Goal: Task Accomplishment & Management: Use online tool/utility

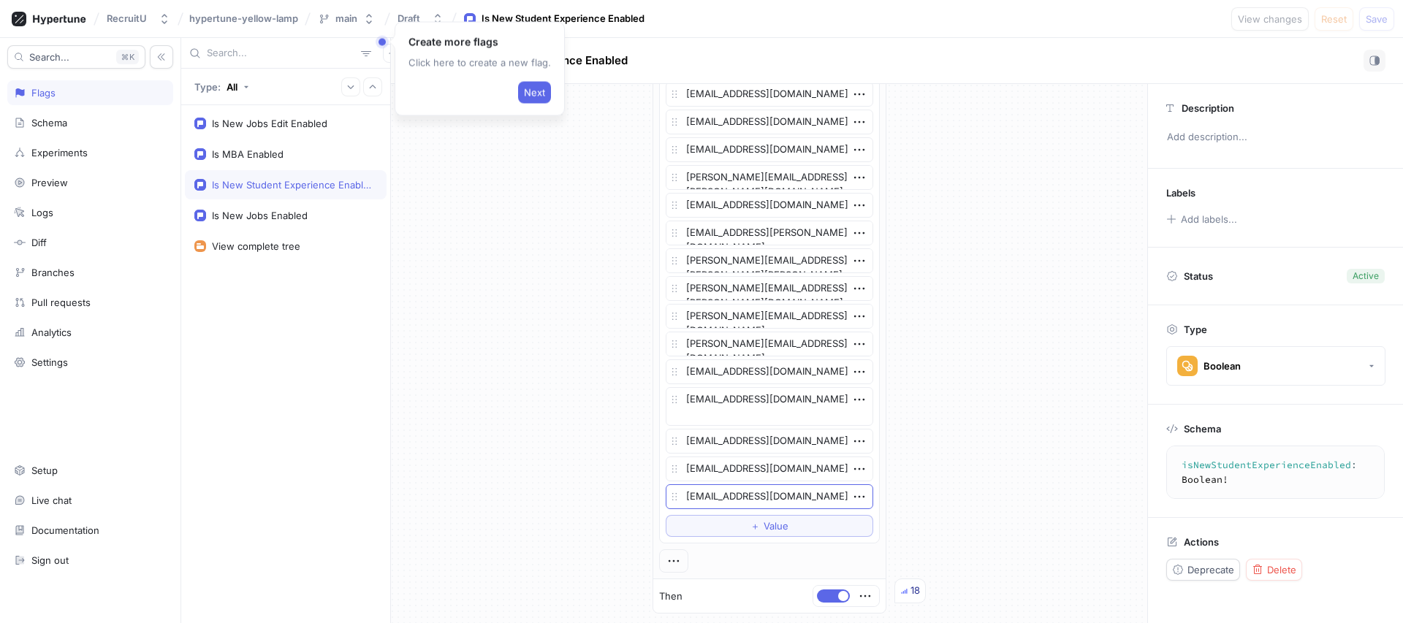
scroll to position [1232, 0]
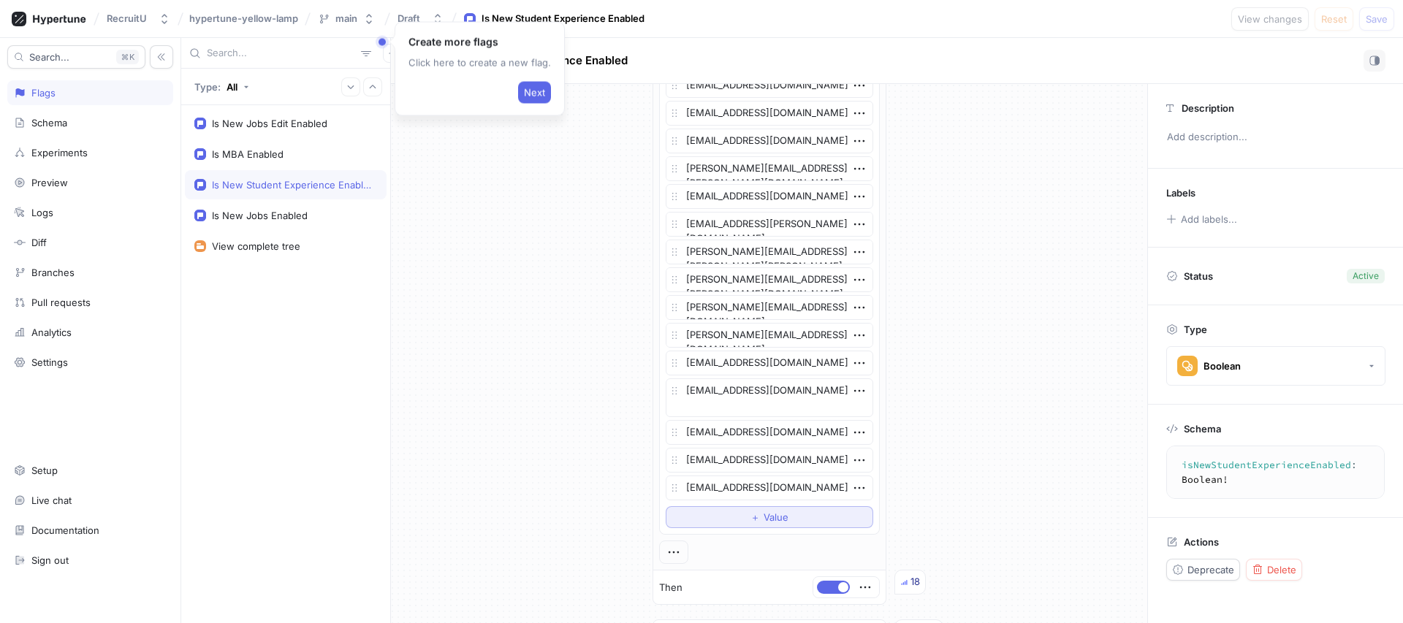
click at [757, 511] on button "＋ Value" at bounding box center [770, 517] width 208 height 22
type textarea "x"
type textarea "j"
type textarea "x"
type textarea "jp"
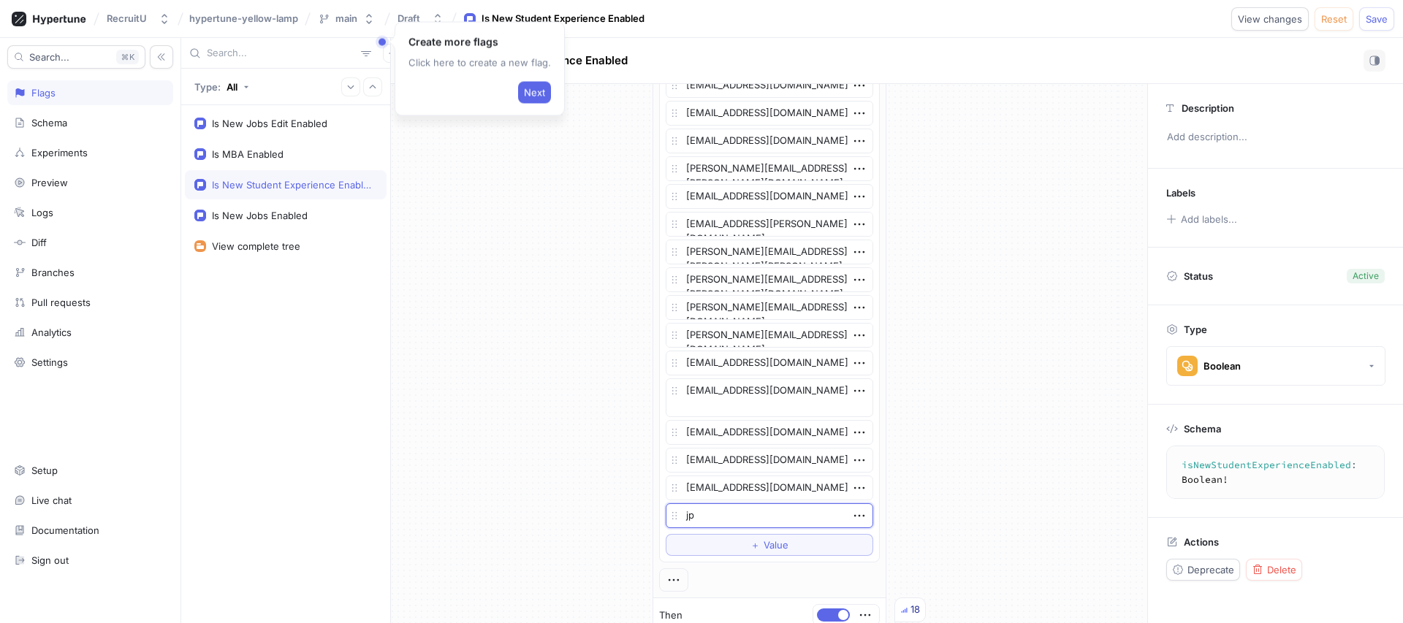
type textarea "x"
type textarea "jp1"
type textarea "x"
type textarea "jp16"
type textarea "x"
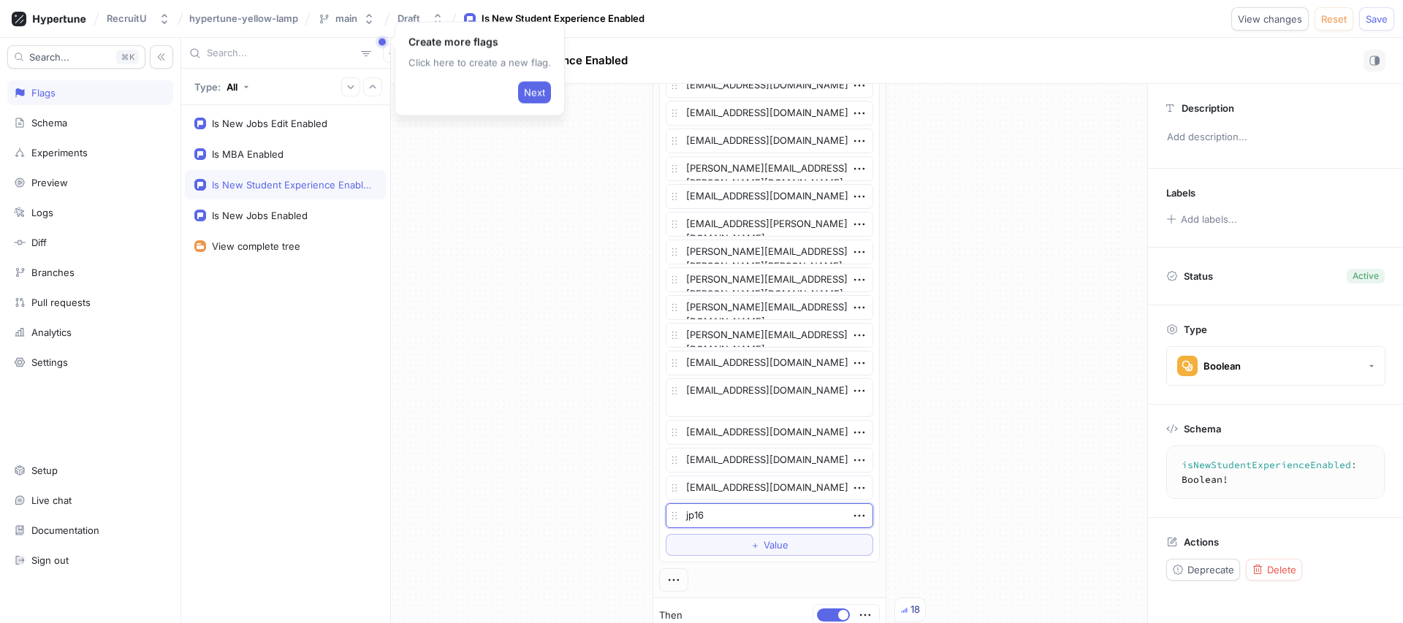
type textarea "jp163"
type textarea "x"
type textarea "jp164"
type textarea "x"
type textarea "jp1648"
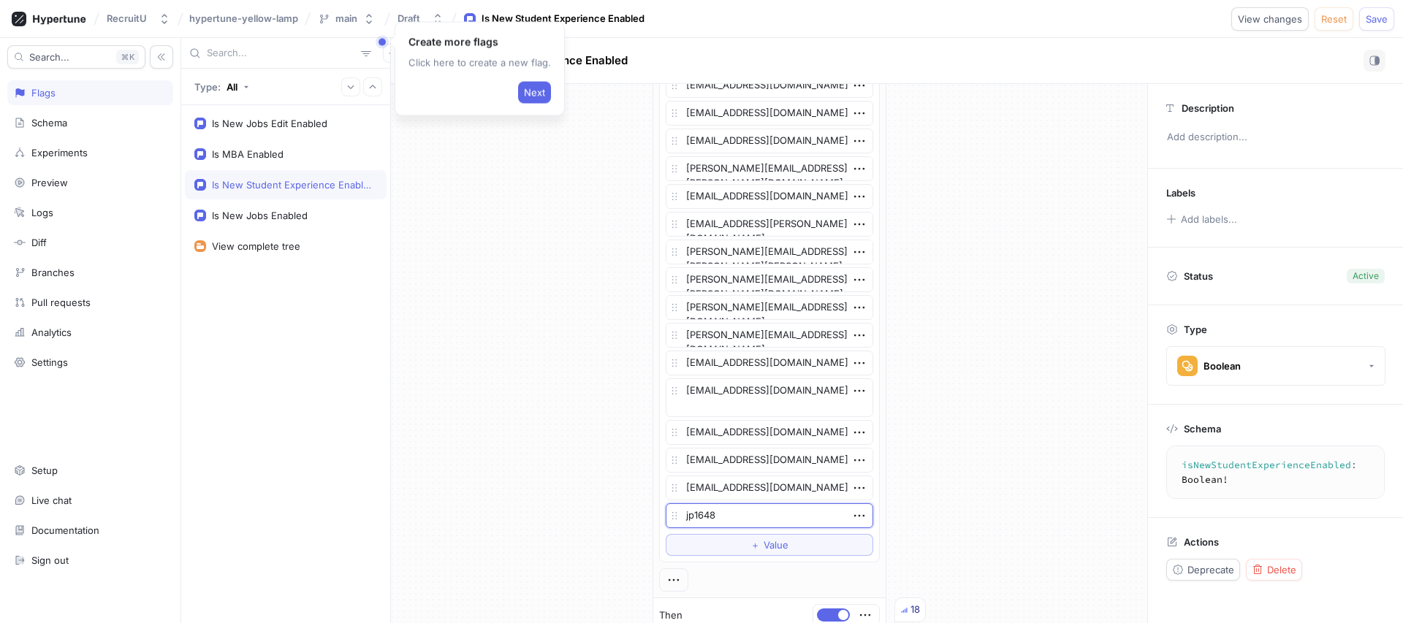
type textarea "x"
type textarea "jp1648@"
type textarea "x"
type textarea "jp1648@s"
type textarea "x"
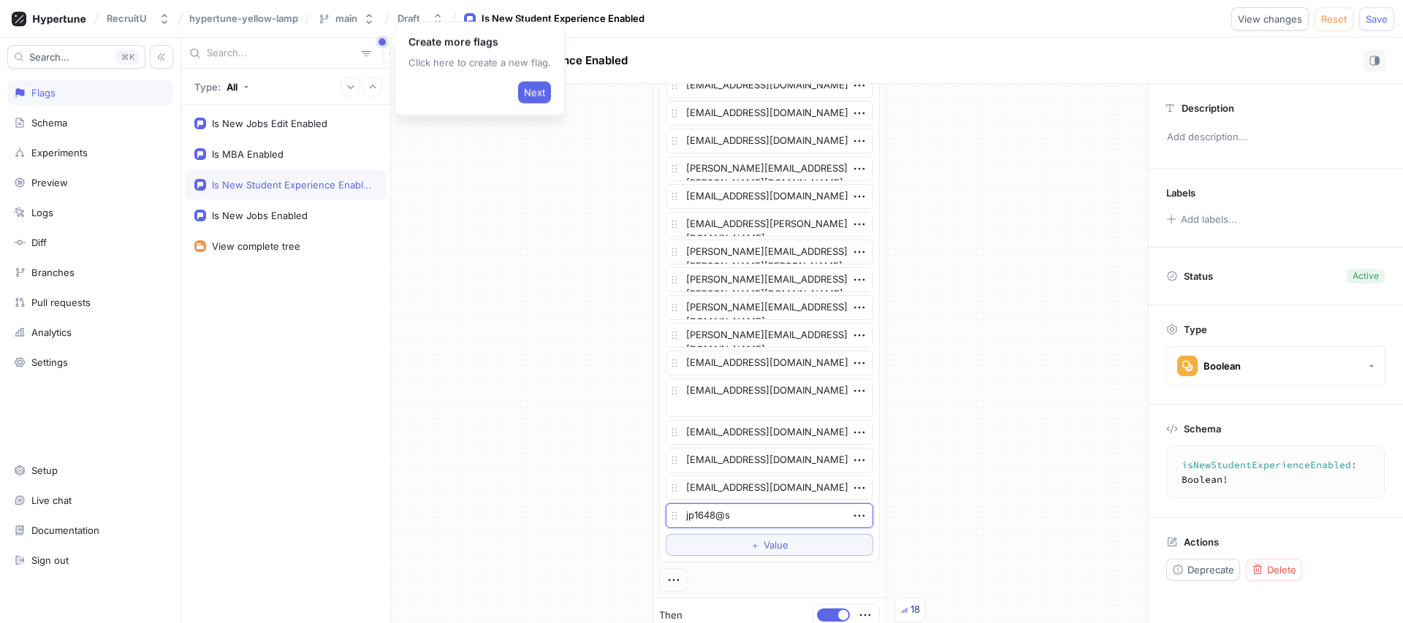
type textarea "jp1648@sc"
type textarea "x"
type textarea "jp1648@sca"
type textarea "x"
type textarea "jp1648@scar"
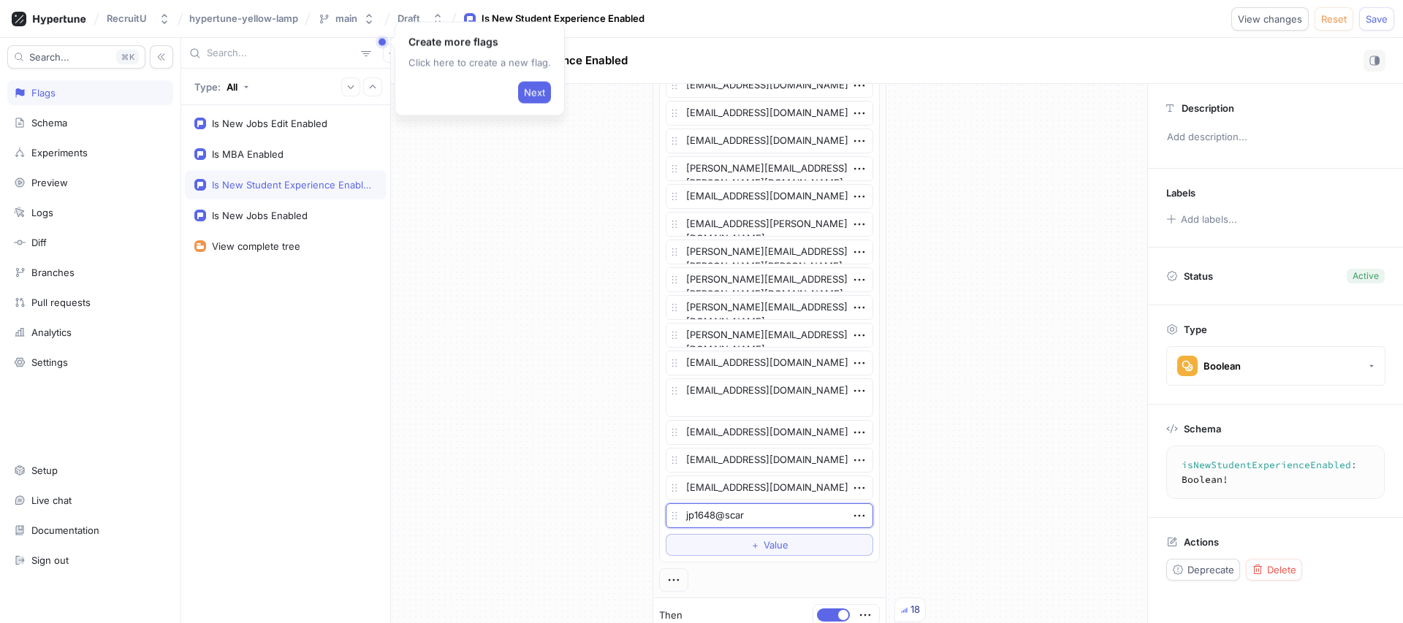
type textarea "x"
type textarea "jp1648@scarl"
type textarea "x"
type textarea "jp1648@scarle"
type textarea "x"
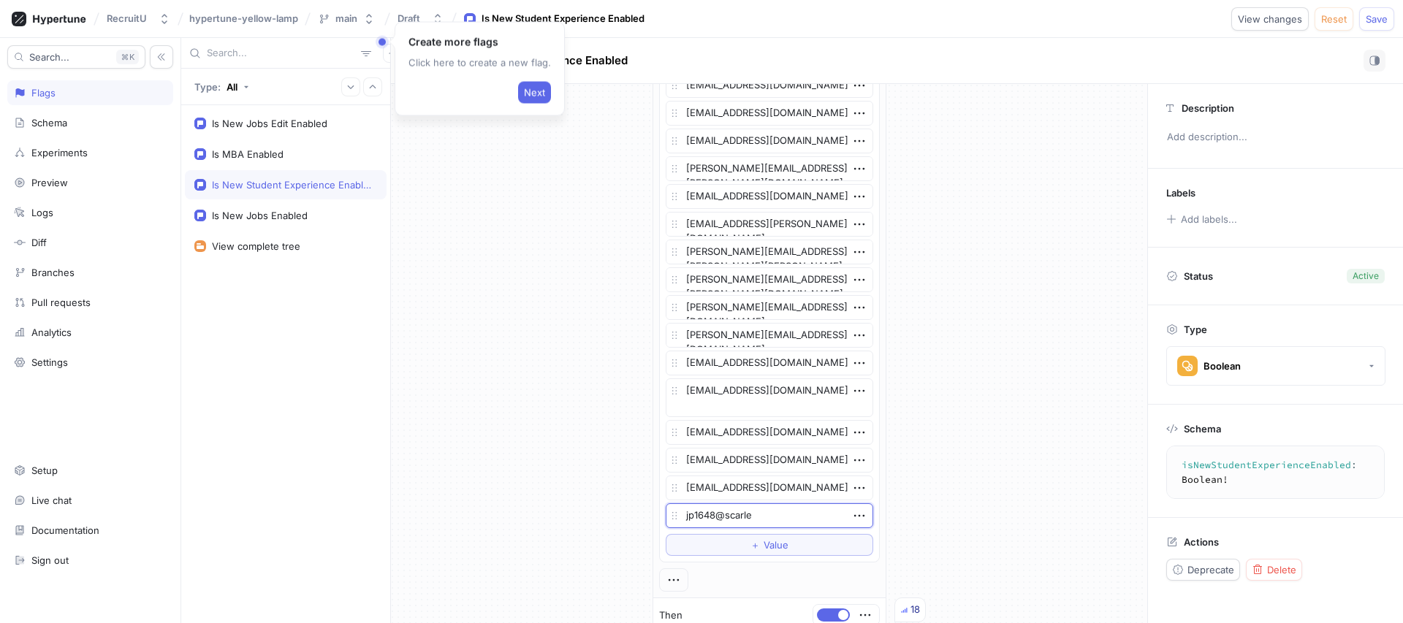
type textarea "jp1648@scarlet"
type textarea "x"
type textarea "jp1648@scarletm"
type textarea "x"
type textarea "jp1648@scarletma"
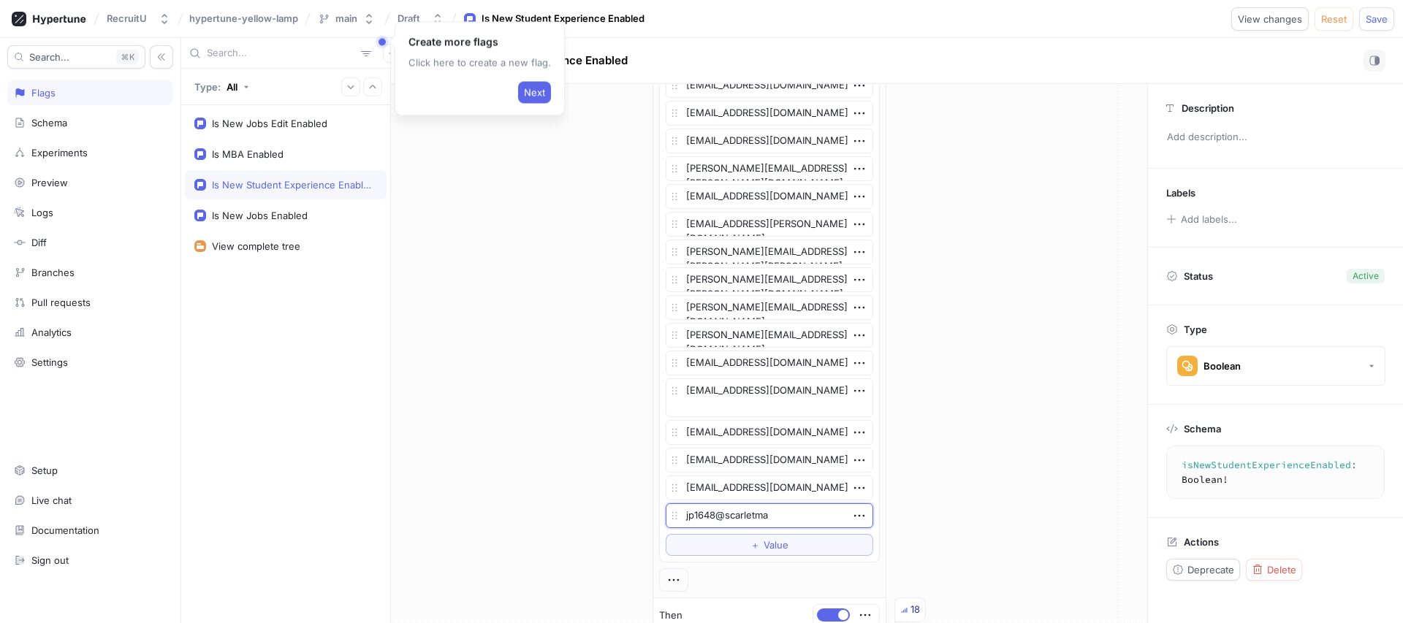
type textarea "x"
type textarea "jp1648@scarletmai"
type textarea "x"
type textarea "jp1648@scarletmail"
type textarea "x"
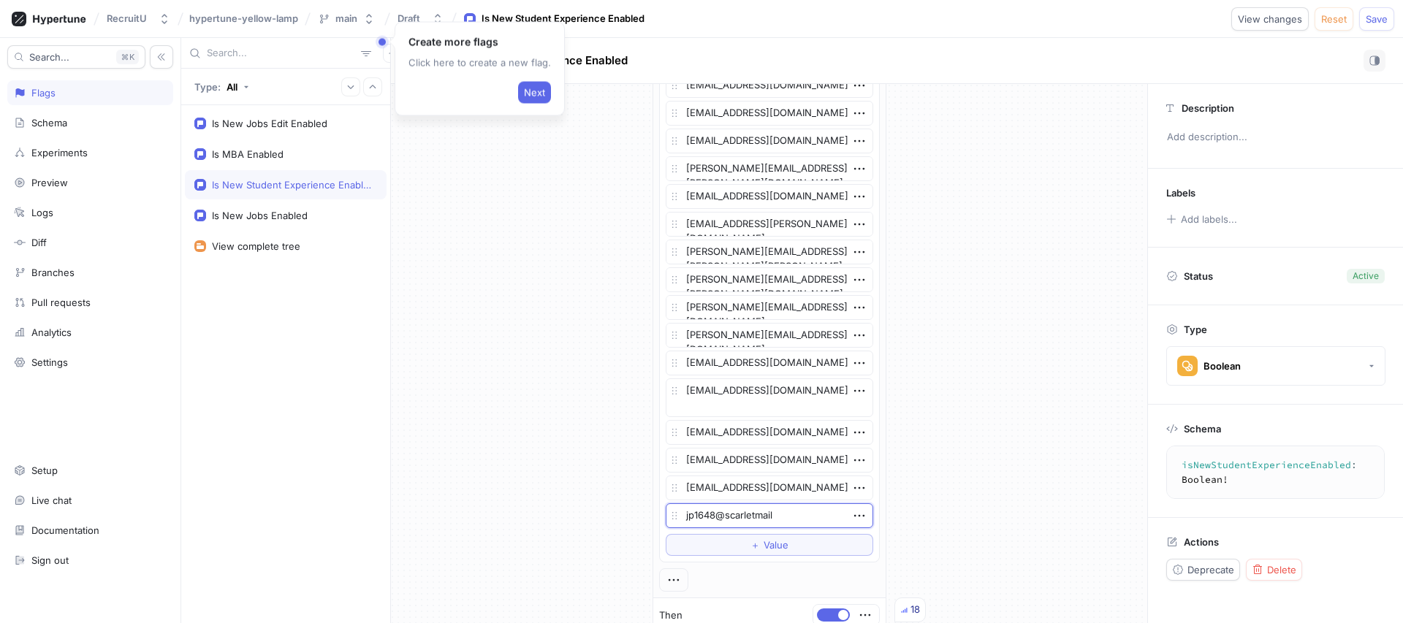
type textarea "jp1648@scarletmail."
type textarea "x"
type textarea "jp1648@scarletmail.r"
type textarea "x"
type textarea "[EMAIL_ADDRESS]"
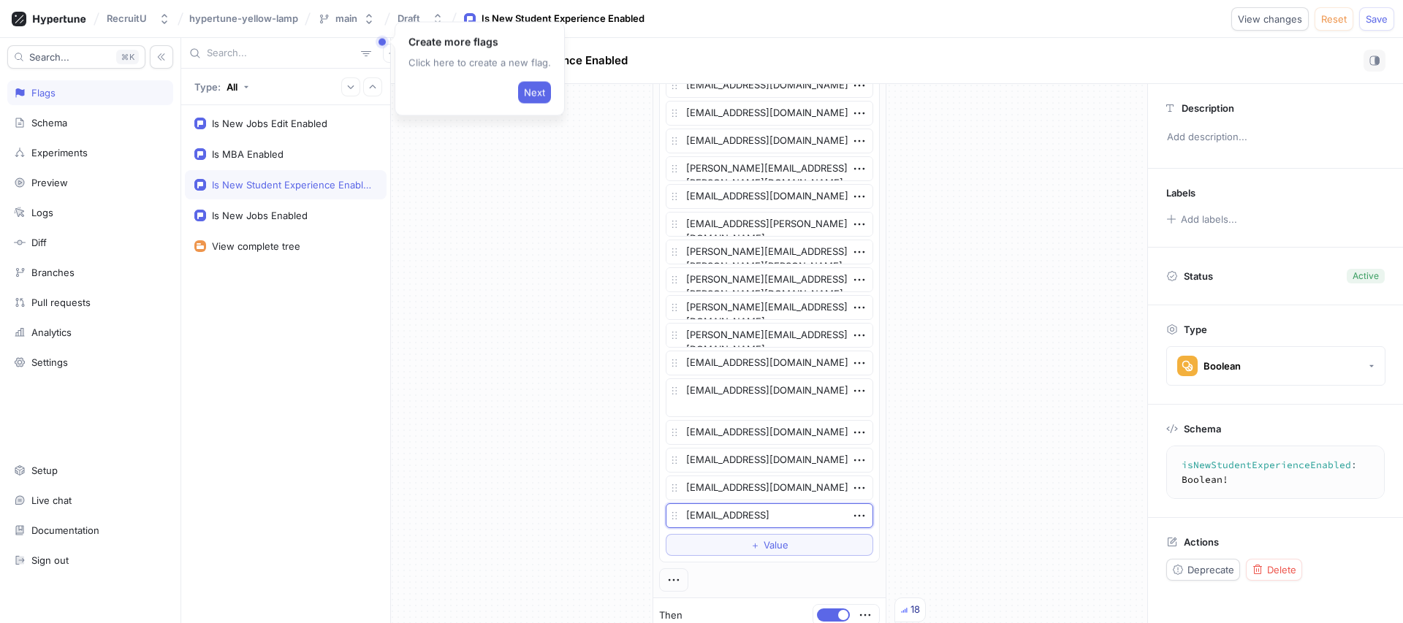
type textarea "x"
type textarea "jp1648@scarletmail.rutg"
type textarea "x"
type textarea "jp1648@scarletmail.rutge"
type textarea "x"
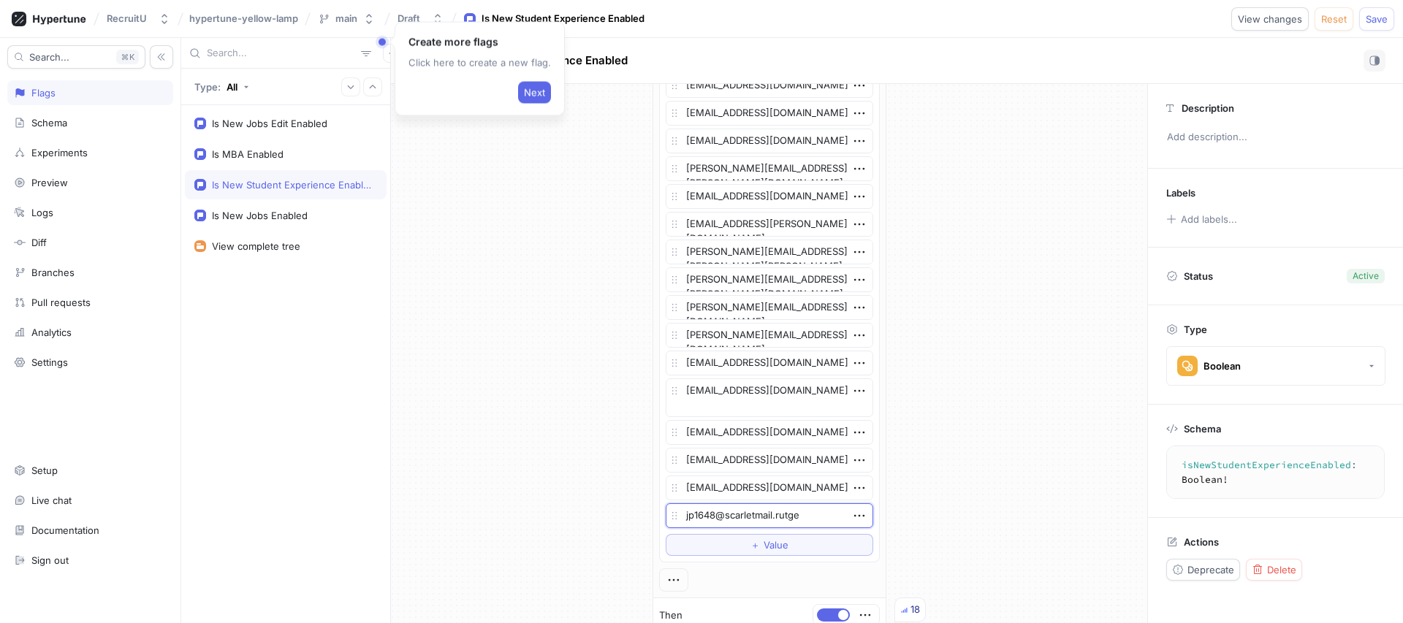
type textarea "jp1648@scarletmail.rutger"
type textarea "x"
type textarea "[EMAIL_ADDRESS]"
type textarea "x"
type textarea "[EMAIL_ADDRESS]."
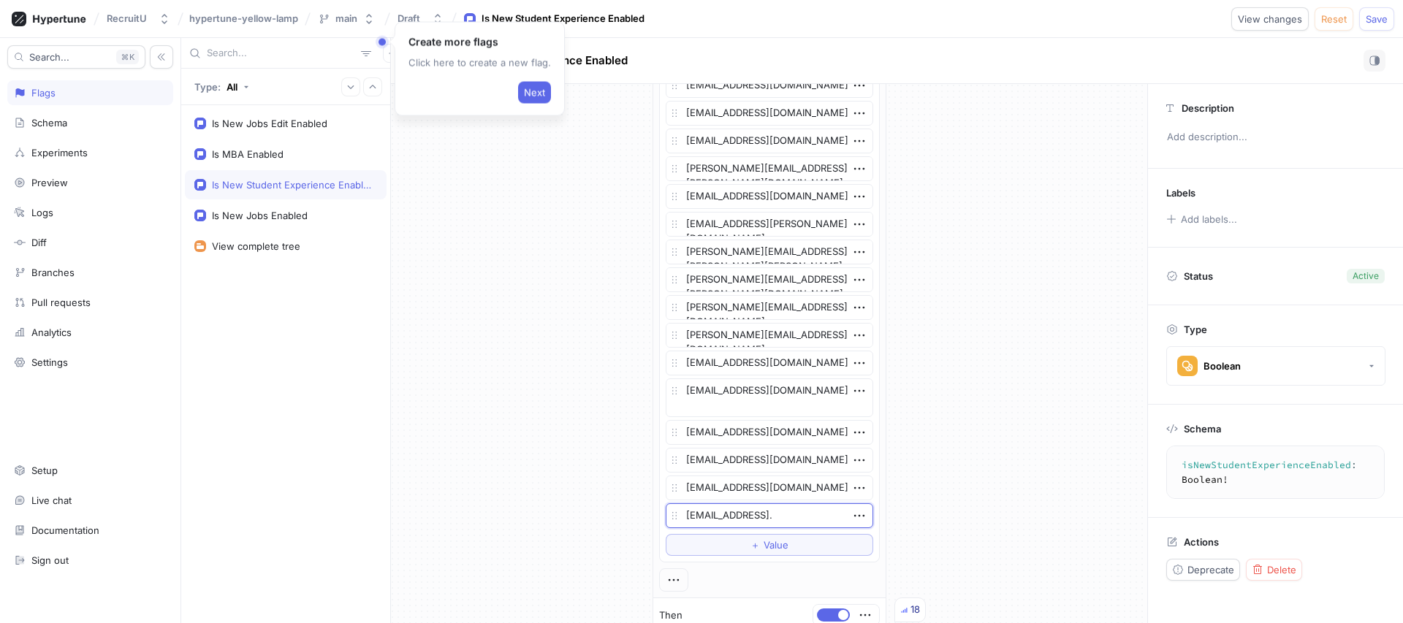
type textarea "x"
type textarea "[EMAIL_ADDRESS]"
type textarea "x"
type textarea "[EMAIL_ADDRESS][DOMAIN_NAME]"
type textarea "x"
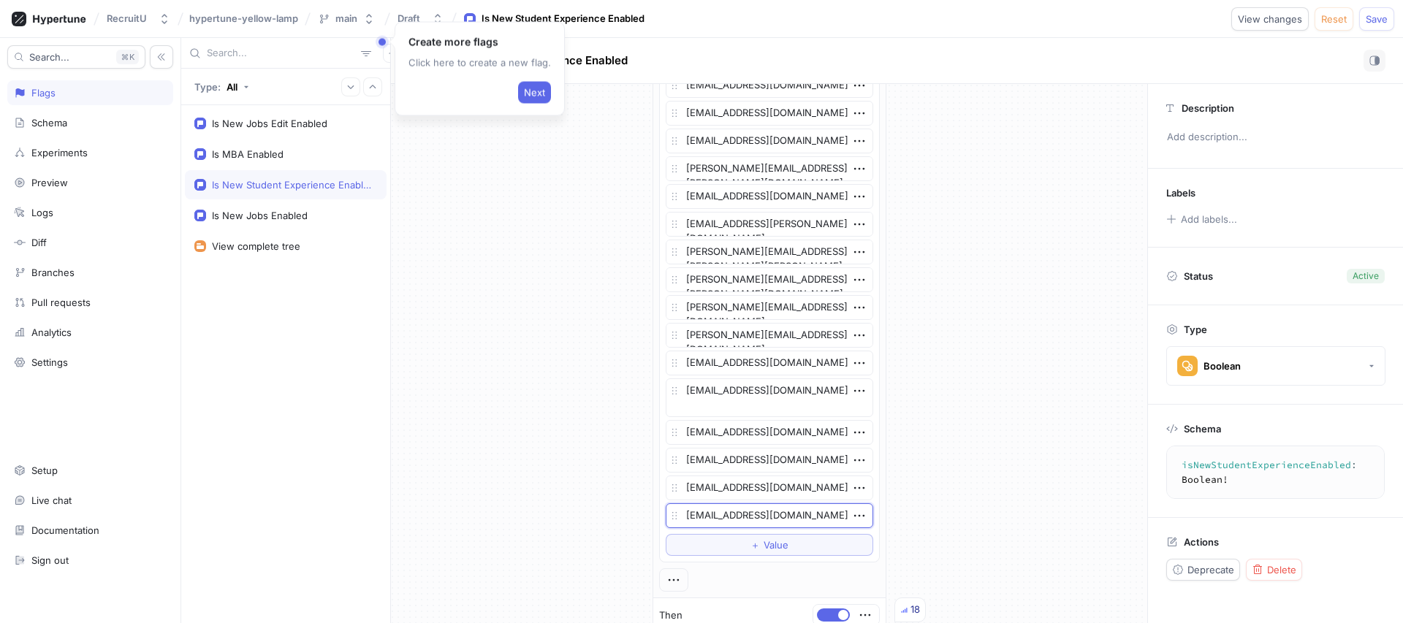
type textarea "[EMAIL_ADDRESS][DOMAIN_NAME]"
type textarea "x"
type textarea "[EMAIL_ADDRESS][DOMAIN_NAME]"
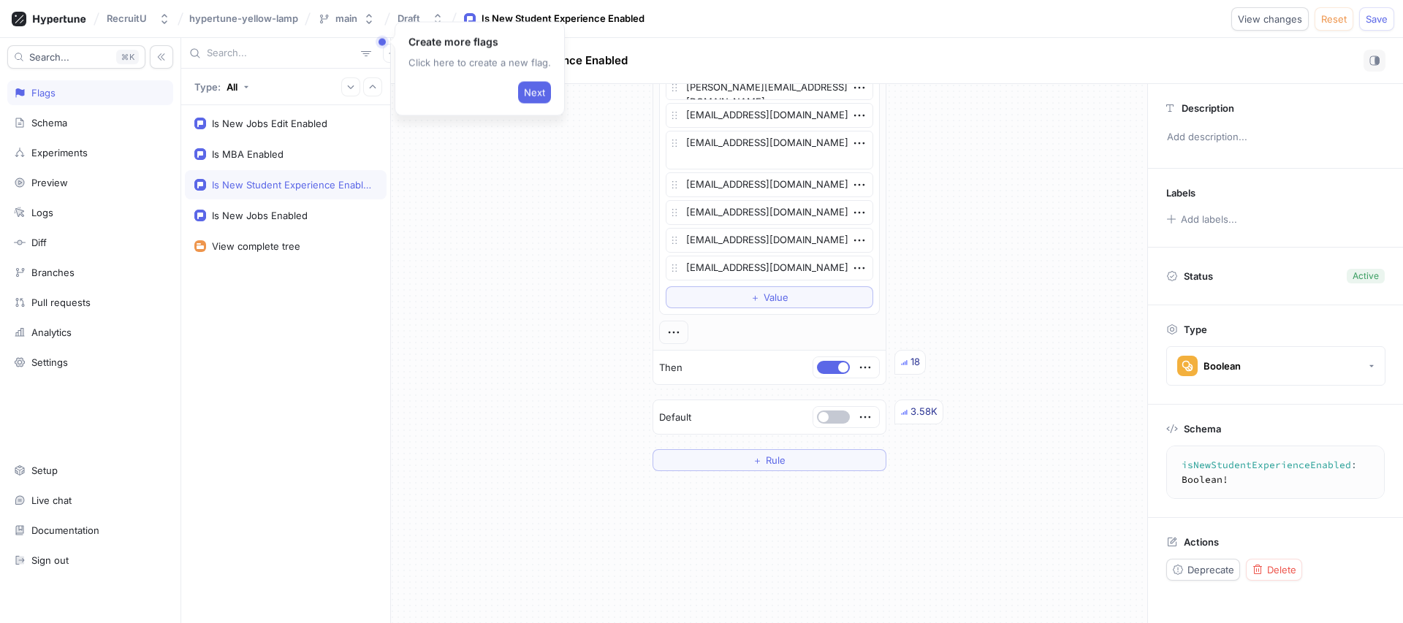
scroll to position [1527, 0]
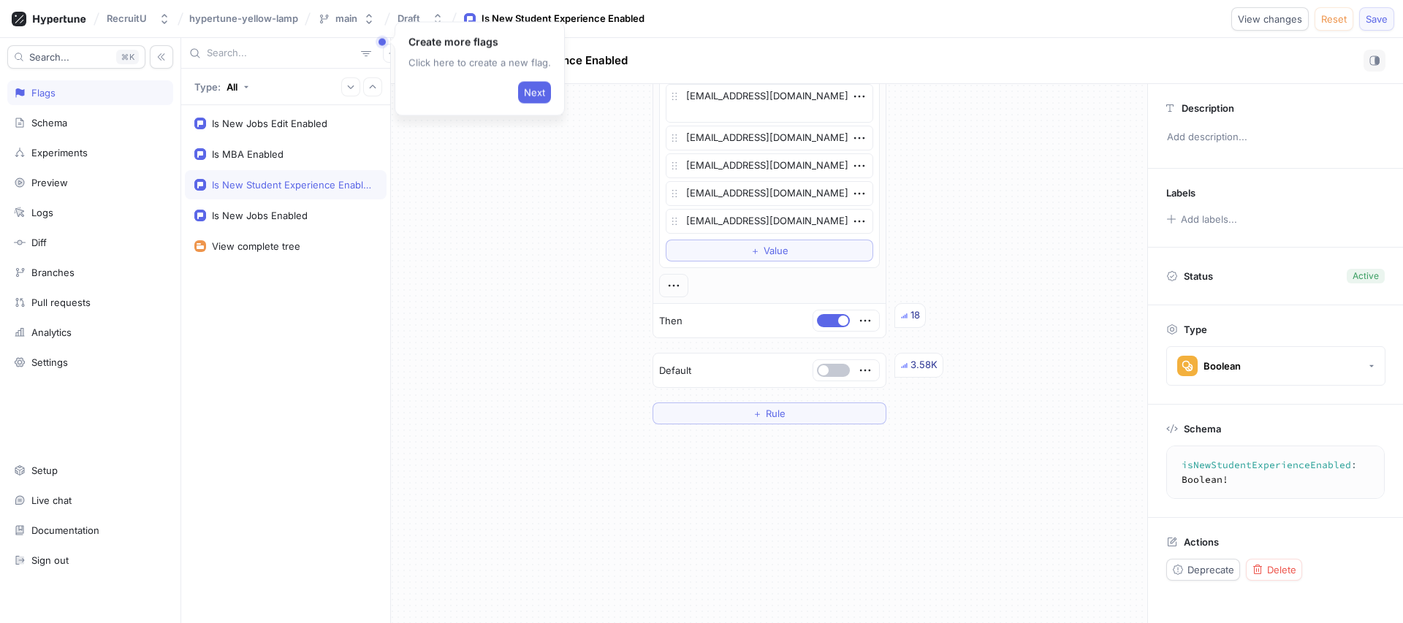
click at [1386, 17] on span "Save" at bounding box center [1377, 19] width 22 height 9
click at [524, 91] on span "Next" at bounding box center [534, 92] width 21 height 9
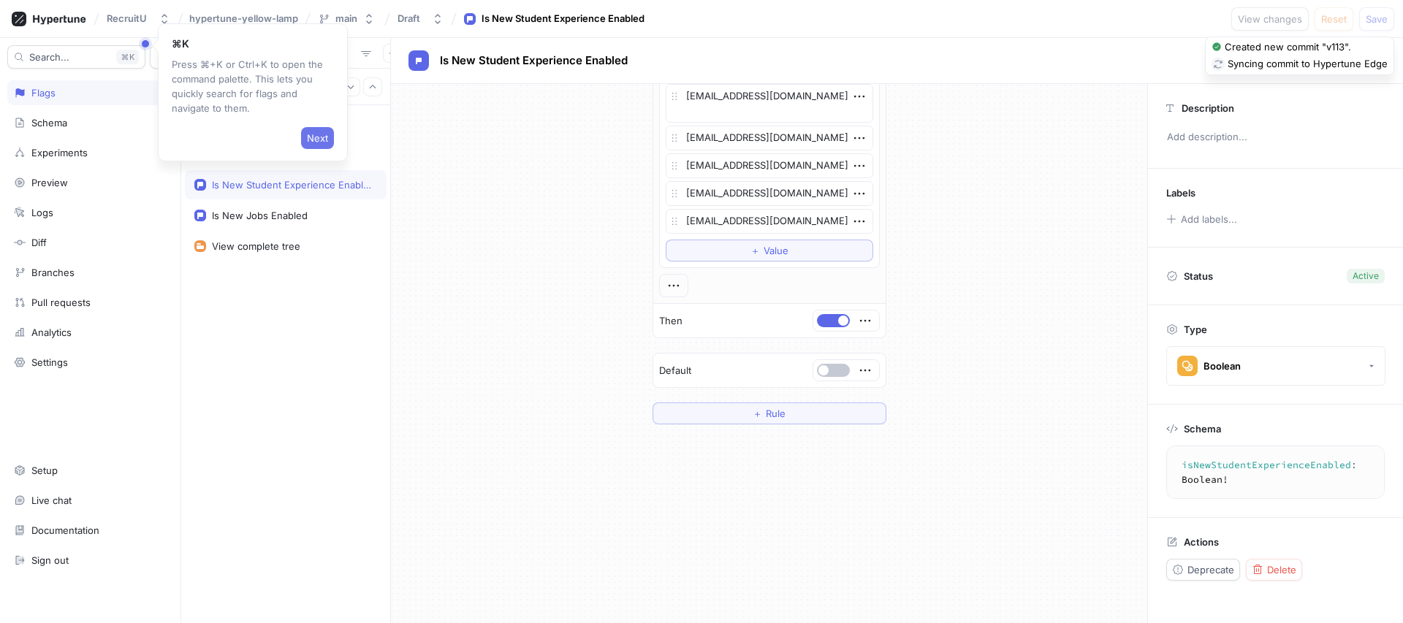
click at [319, 145] on button "Next" at bounding box center [317, 138] width 33 height 22
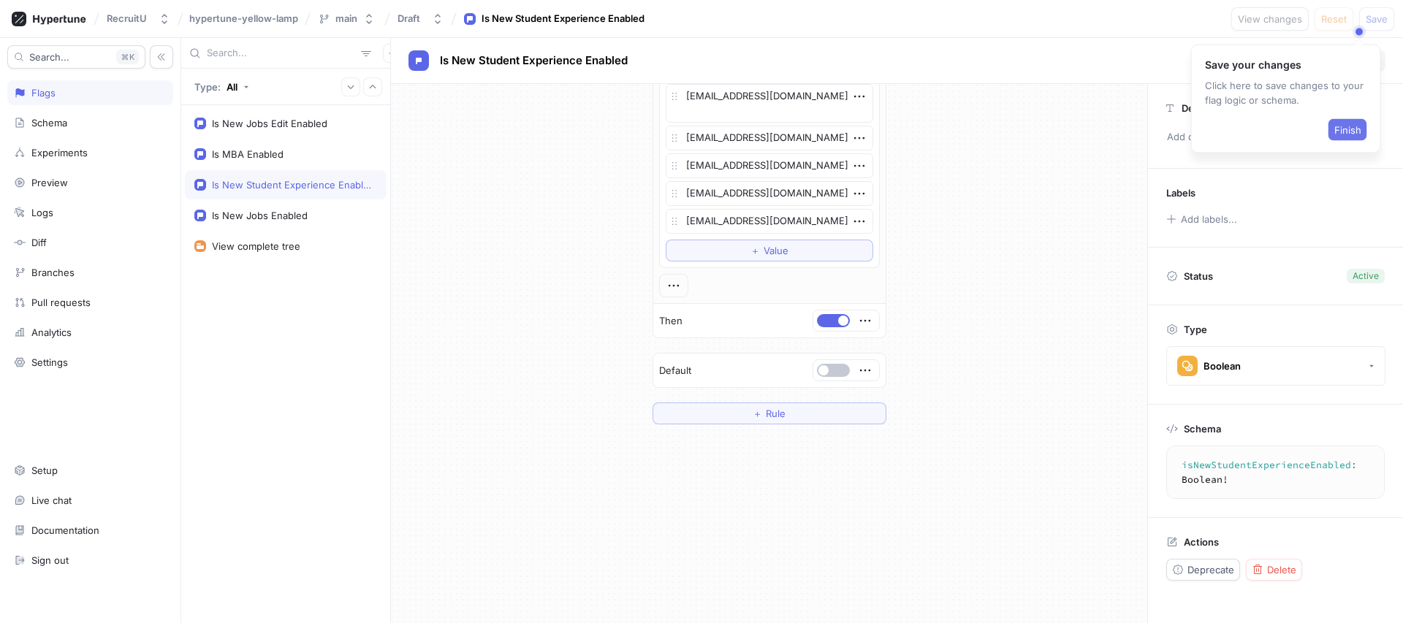
click at [1341, 121] on button "Finish" at bounding box center [1348, 130] width 39 height 22
type textarea "x"
